Goal: Task Accomplishment & Management: Manage account settings

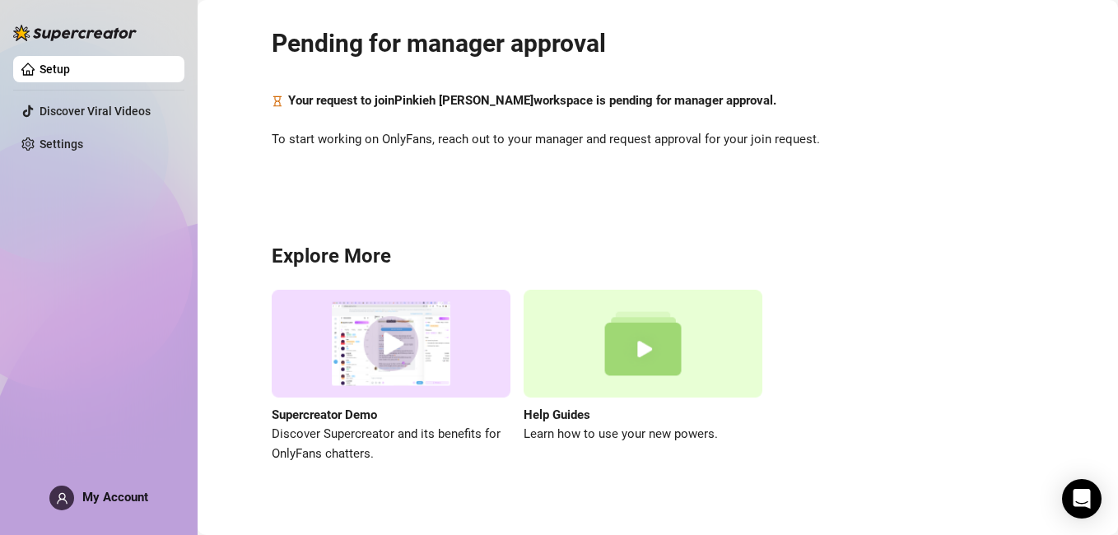
scroll to position [64, 0]
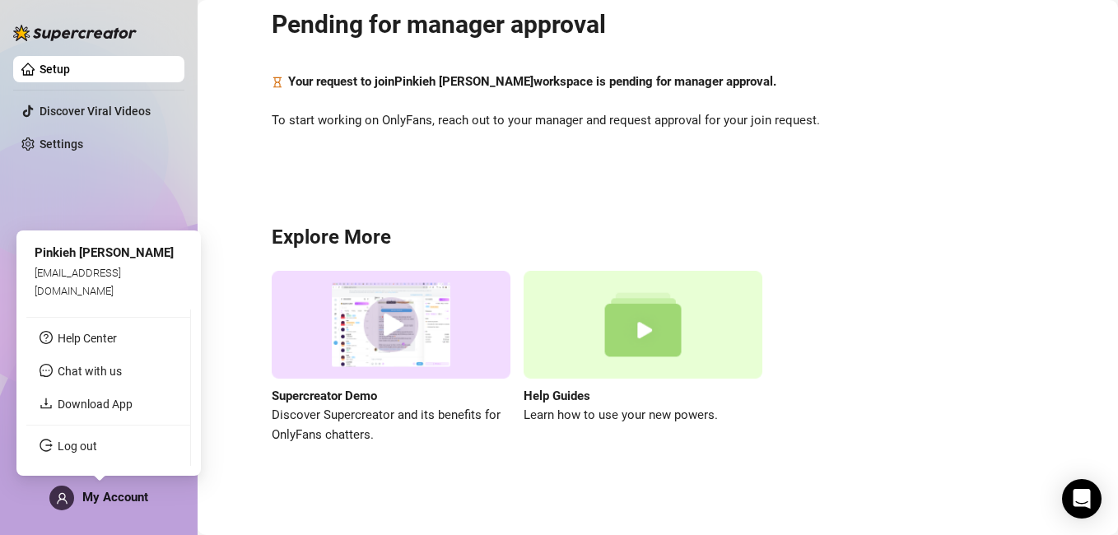
click at [105, 500] on span "My Account" at bounding box center [115, 497] width 66 height 15
